Goal: Navigation & Orientation: Understand site structure

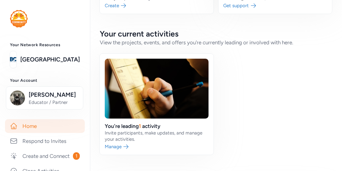
scroll to position [115, 0]
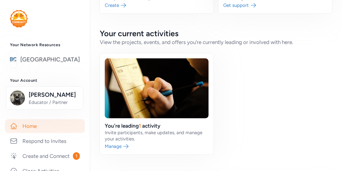
click at [53, 64] on link "[GEOGRAPHIC_DATA]" at bounding box center [50, 59] width 60 height 9
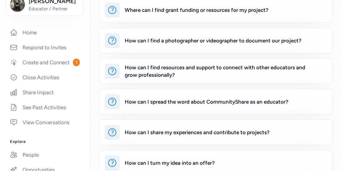
scroll to position [94, 0]
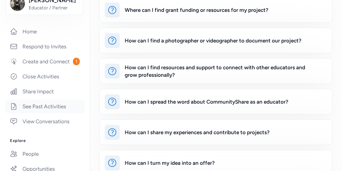
click at [57, 110] on link "See Past Activities" at bounding box center [45, 106] width 80 height 14
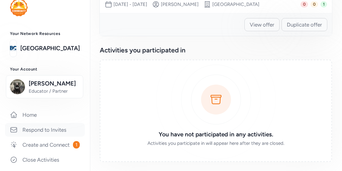
scroll to position [9, 0]
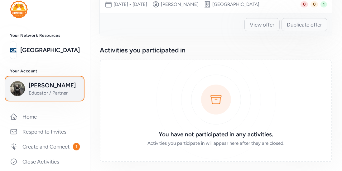
click at [43, 86] on span "[PERSON_NAME]" at bounding box center [54, 85] width 51 height 9
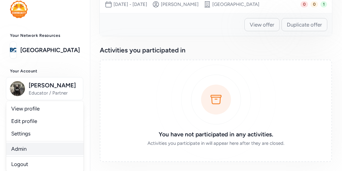
click at [20, 148] on link "Admin" at bounding box center [44, 148] width 77 height 12
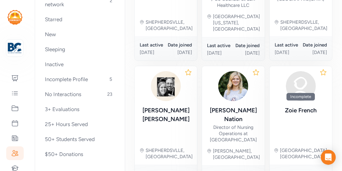
scroll to position [446, 0]
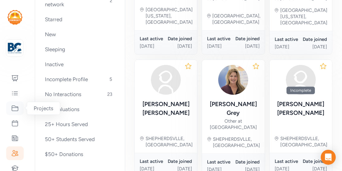
click at [13, 113] on div at bounding box center [14, 108] width 17 height 14
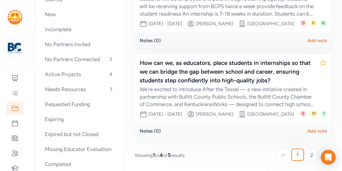
scroll to position [356, 0]
click at [314, 157] on link "2" at bounding box center [312, 155] width 12 height 12
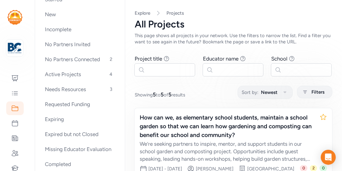
scroll to position [98, 0]
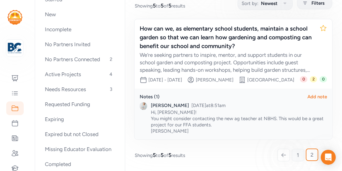
click at [295, 157] on link "1" at bounding box center [298, 155] width 12 height 12
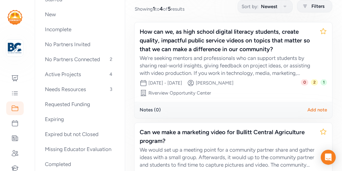
scroll to position [85, 0]
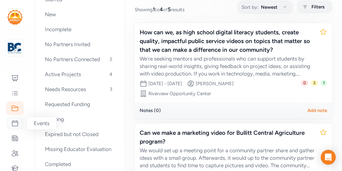
click at [22, 126] on div at bounding box center [14, 123] width 17 height 14
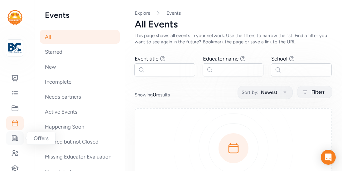
click at [17, 134] on icon at bounding box center [14, 137] width 7 height 7
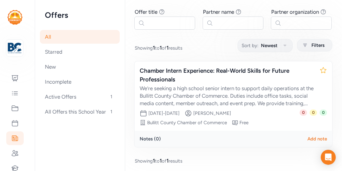
scroll to position [50, 0]
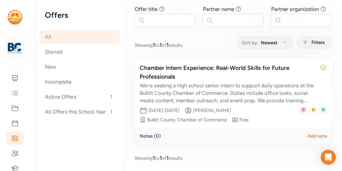
click at [85, 128] on nav "Offers All Starred New Incomplete Active Offers 1 All Offers this School Year 1" at bounding box center [80, 85] width 90 height 171
